Goal: Information Seeking & Learning: Learn about a topic

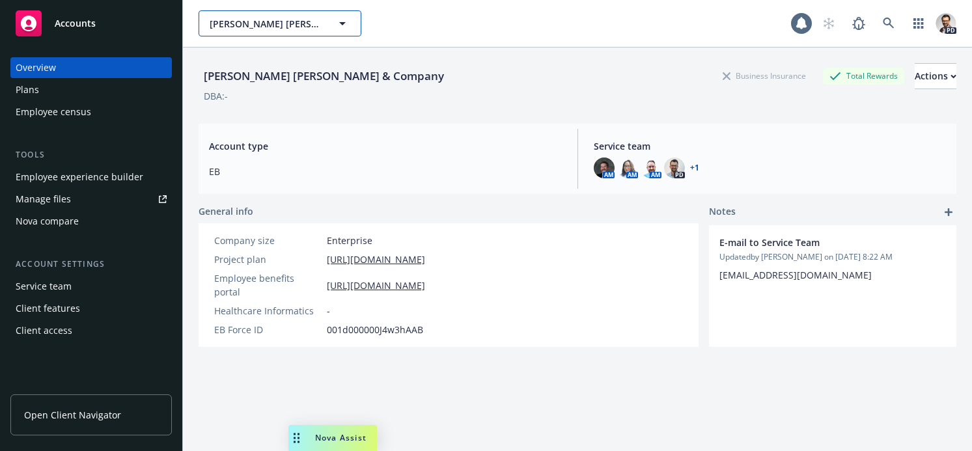
click at [265, 23] on span "Hamilton Zanze & Company" at bounding box center [266, 24] width 113 height 14
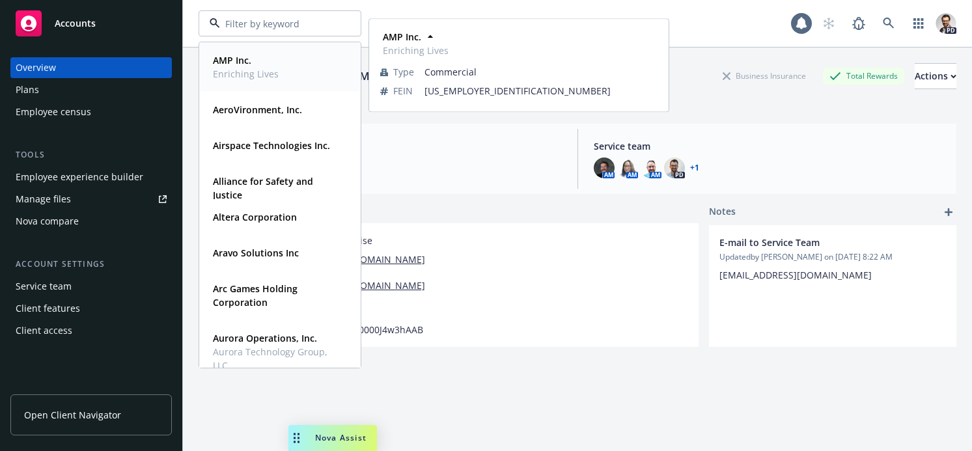
click at [511, 84] on td "37-1651639" at bounding box center [541, 90] width 233 height 19
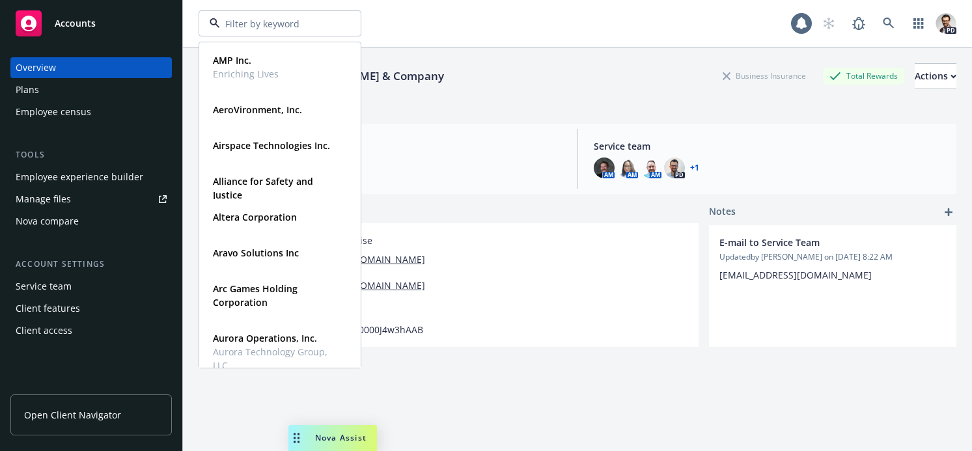
drag, startPoint x: 494, startPoint y: 163, endPoint x: 572, endPoint y: 143, distance: 80.5
click at [493, 163] on div "Account type EB" at bounding box center [386, 159] width 374 height 60
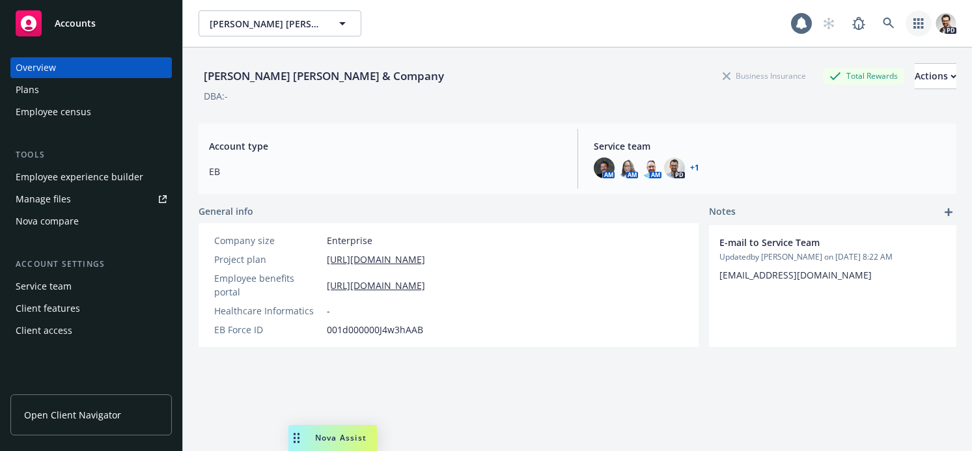
click at [923, 25] on icon "button" at bounding box center [919, 23] width 10 height 10
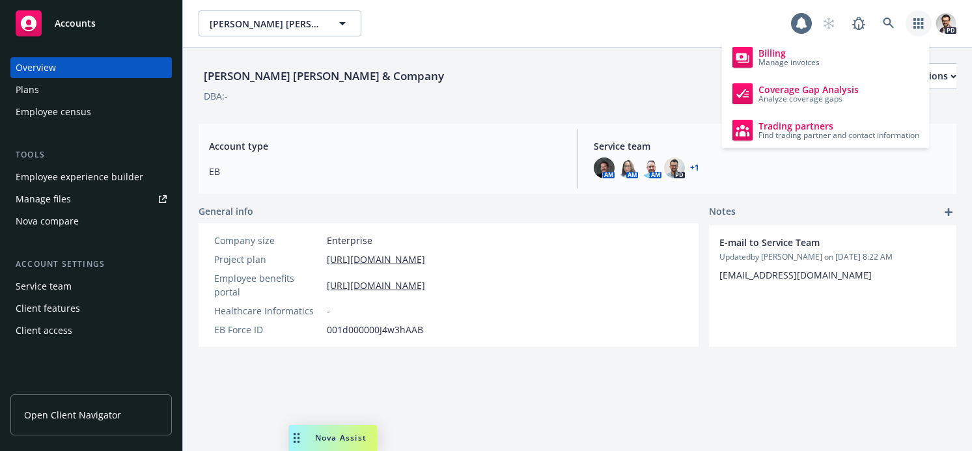
click at [42, 29] on div "Accounts" at bounding box center [91, 23] width 151 height 26
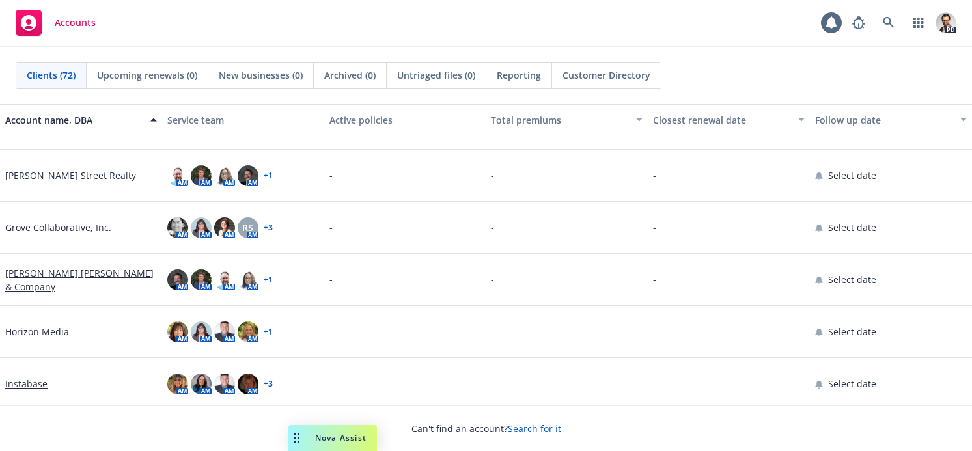
scroll to position [1497, 0]
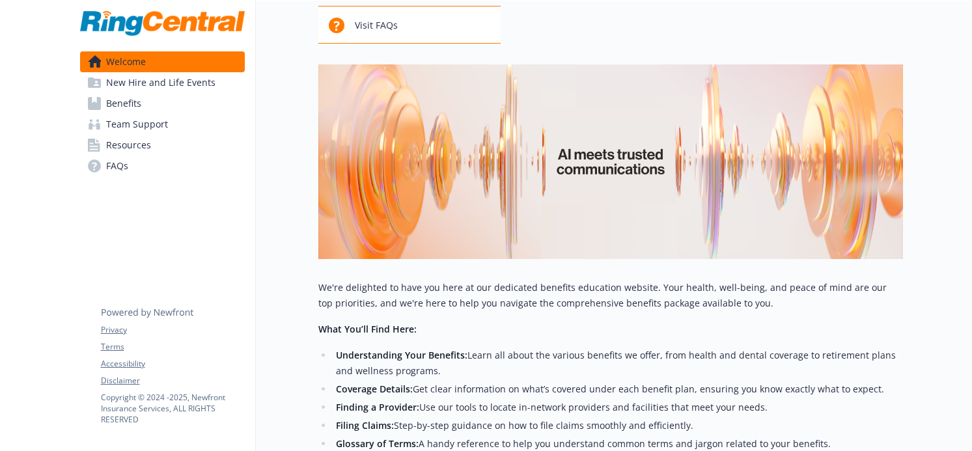
click at [199, 82] on span "New Hire and Life Events" at bounding box center [160, 82] width 109 height 21
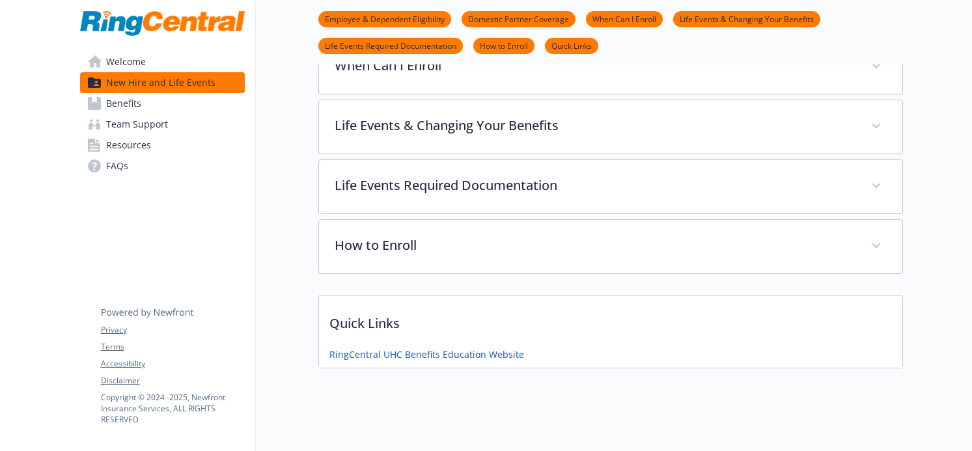
scroll to position [484, 0]
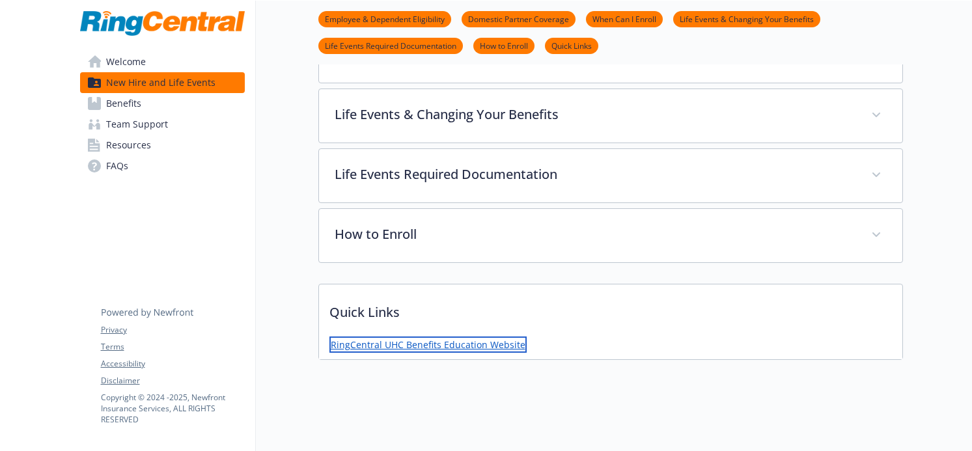
click at [458, 346] on link "RingCentral UHC Benefits Education Website" at bounding box center [427, 345] width 197 height 16
